Goal: Task Accomplishment & Management: Use online tool/utility

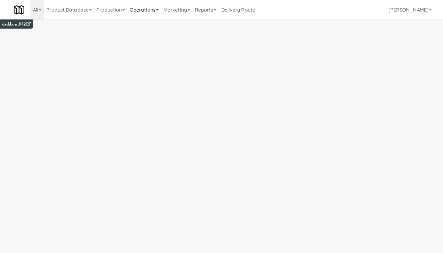
click at [149, 11] on link "Operations" at bounding box center [144, 9] width 34 height 19
click at [41, 12] on link "All" at bounding box center [36, 9] width 13 height 19
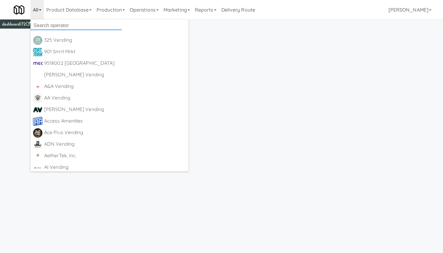
click at [43, 23] on input "text" at bounding box center [75, 25] width 91 height 9
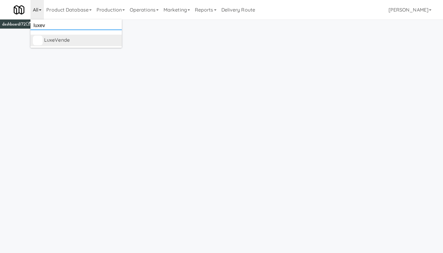
type input "luxev"
click at [57, 40] on div "LuxeVende" at bounding box center [81, 40] width 75 height 9
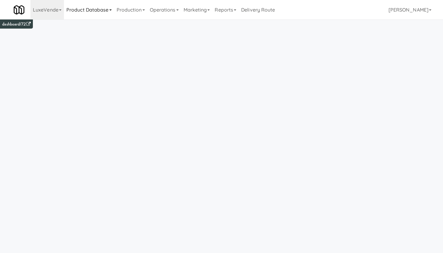
click at [98, 11] on link "Product Database" at bounding box center [89, 9] width 50 height 19
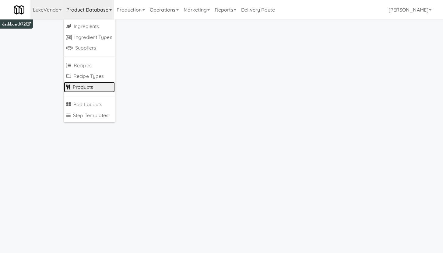
click at [85, 87] on link "Products" at bounding box center [89, 87] width 51 height 11
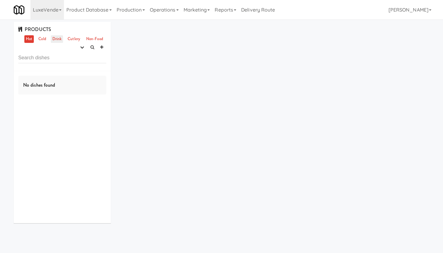
click at [56, 40] on link "Drink" at bounding box center [57, 39] width 12 height 8
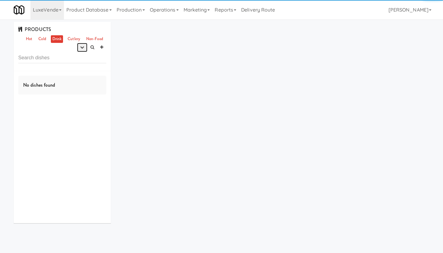
click at [80, 47] on icon "button" at bounding box center [82, 47] width 4 height 4
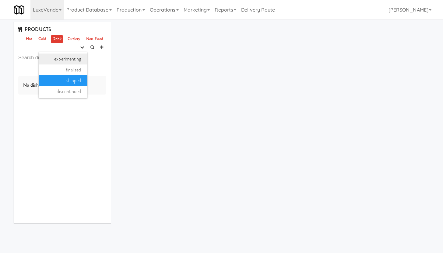
click at [66, 60] on link "experimenting" at bounding box center [63, 59] width 49 height 11
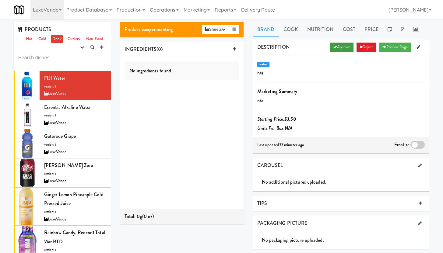
click at [341, 48] on link "Approve" at bounding box center [341, 47] width 23 height 9
click at [76, 123] on div "LuxeVende" at bounding box center [75, 123] width 62 height 8
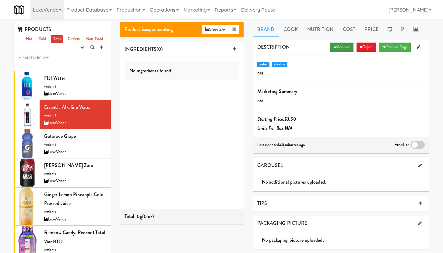
click at [339, 48] on link "Approve" at bounding box center [341, 47] width 23 height 9
click at [83, 143] on div "Gatorade Grape version: 1 LuxeVende" at bounding box center [75, 144] width 62 height 24
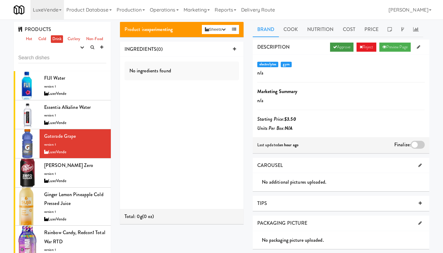
click at [339, 47] on link "Approve" at bounding box center [341, 47] width 23 height 9
click at [70, 176] on div "Dr. Pepper Zero version: 1 LuxeVende" at bounding box center [75, 173] width 62 height 24
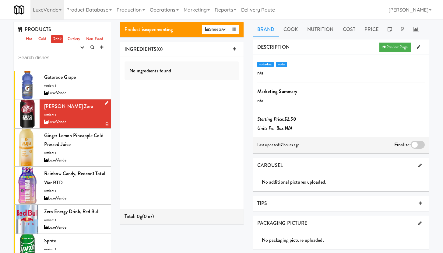
scroll to position [75, 0]
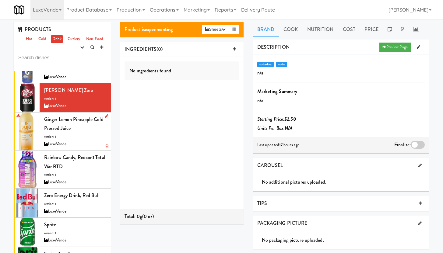
click at [86, 139] on div "Ginger Lemon Pineapple Cold Pressed Juice version: 1 LuxeVende" at bounding box center [75, 131] width 62 height 33
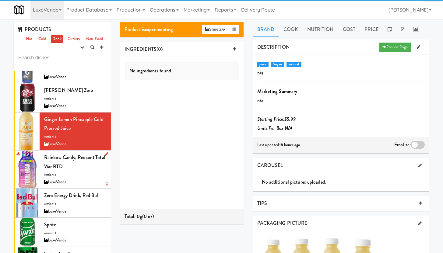
click at [86, 175] on div "Rainbow Candy, Redcon1 Total War RTD version: 1 LuxeVende" at bounding box center [75, 169] width 62 height 33
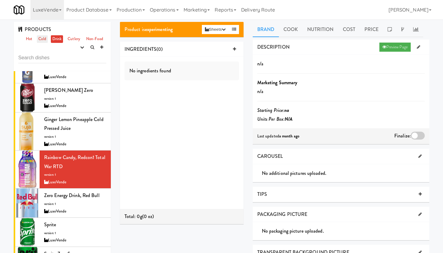
click at [43, 40] on link "Cold" at bounding box center [42, 39] width 11 height 8
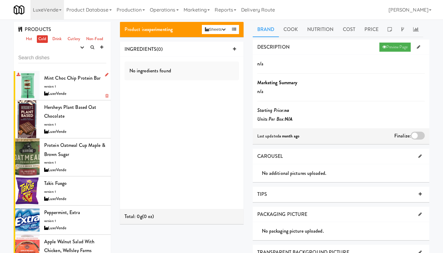
click at [83, 88] on div "Mint Choc Chip Protein Bar version: 1 LuxeVende" at bounding box center [75, 86] width 62 height 24
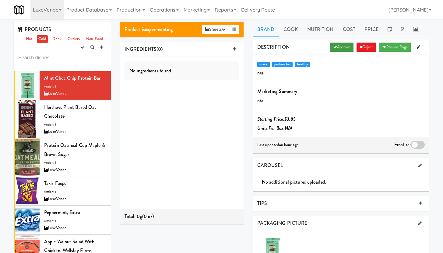
click at [339, 48] on link "Approve" at bounding box center [341, 47] width 23 height 9
click at [75, 122] on div "Hersheys Plant Based Oat Chocolate version: 1 LuxeVende" at bounding box center [75, 119] width 62 height 33
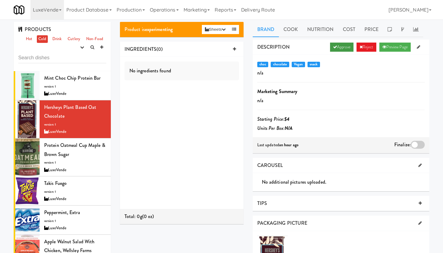
click at [342, 48] on link "Approve" at bounding box center [341, 47] width 23 height 9
